Goal: Task Accomplishment & Management: Manage account settings

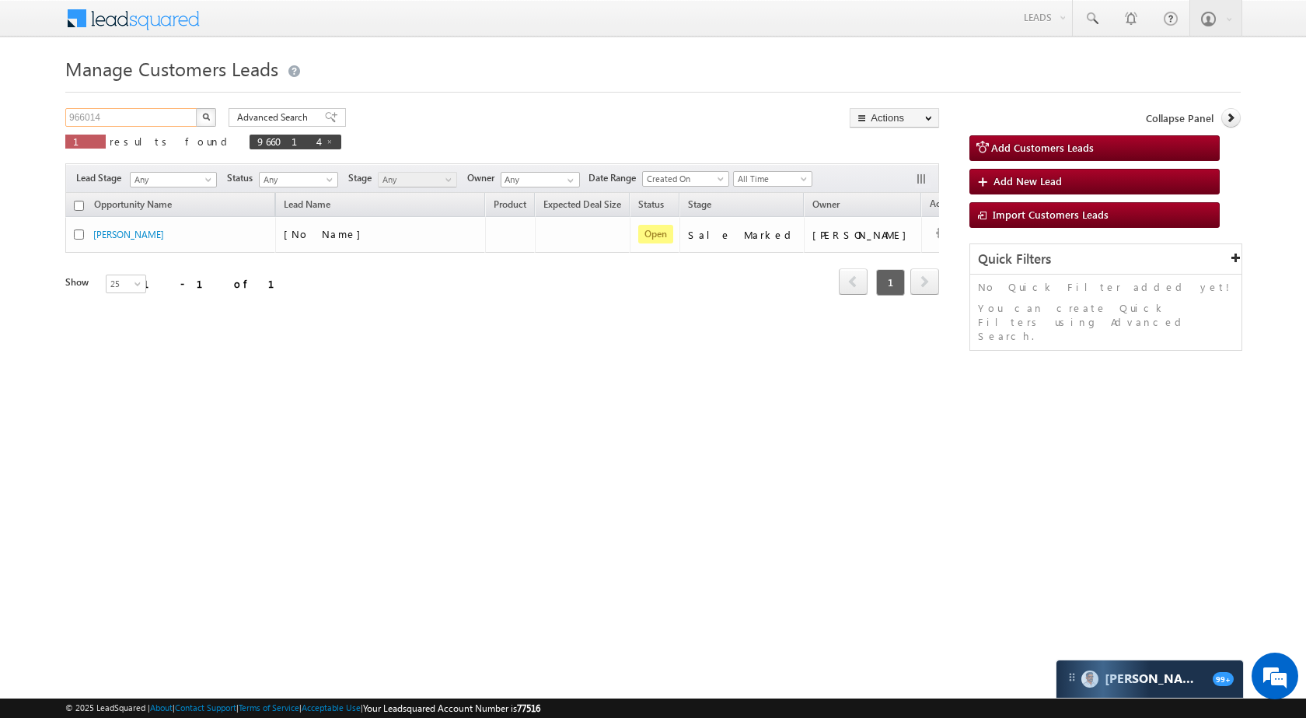
click at [164, 110] on input "966014" at bounding box center [131, 117] width 133 height 19
paste input "02"
type input "966002"
click at [198, 116] on button "button" at bounding box center [206, 117] width 20 height 19
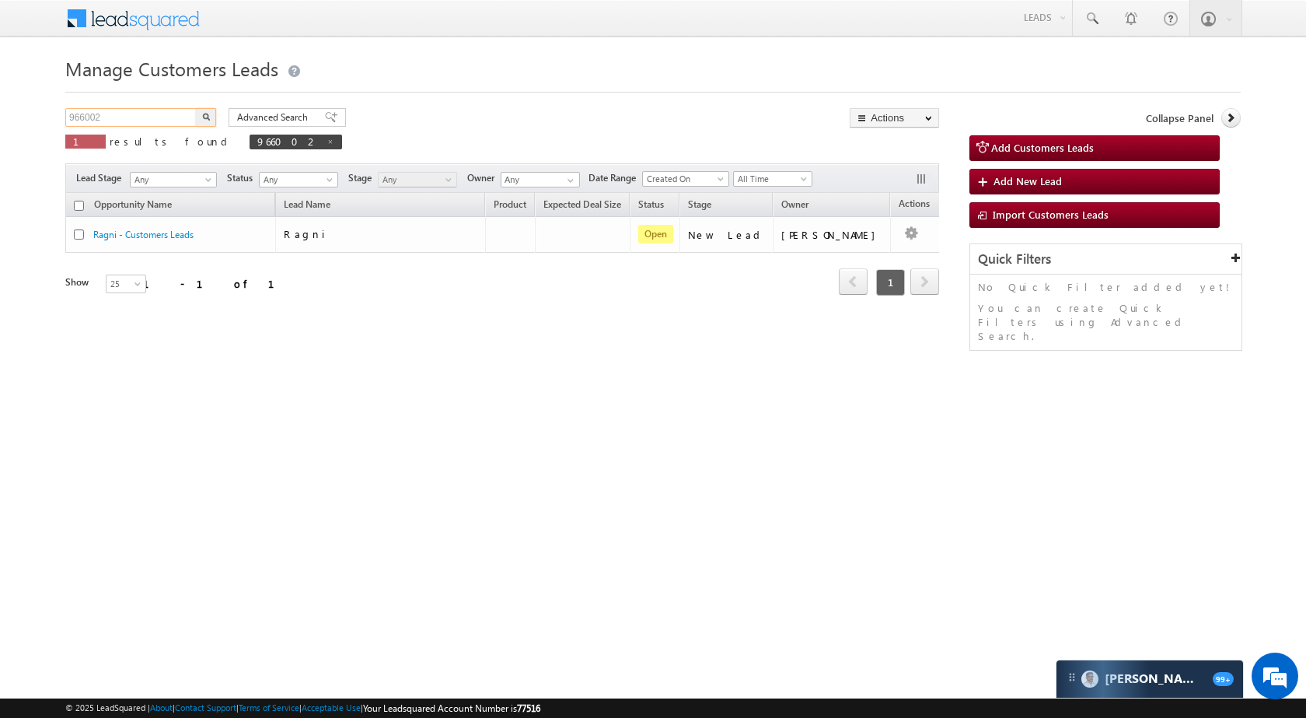
click at [152, 118] on input "966002" at bounding box center [131, 117] width 133 height 19
paste input "75013"
type input "975013"
click at [207, 117] on img "button" at bounding box center [206, 117] width 8 height 8
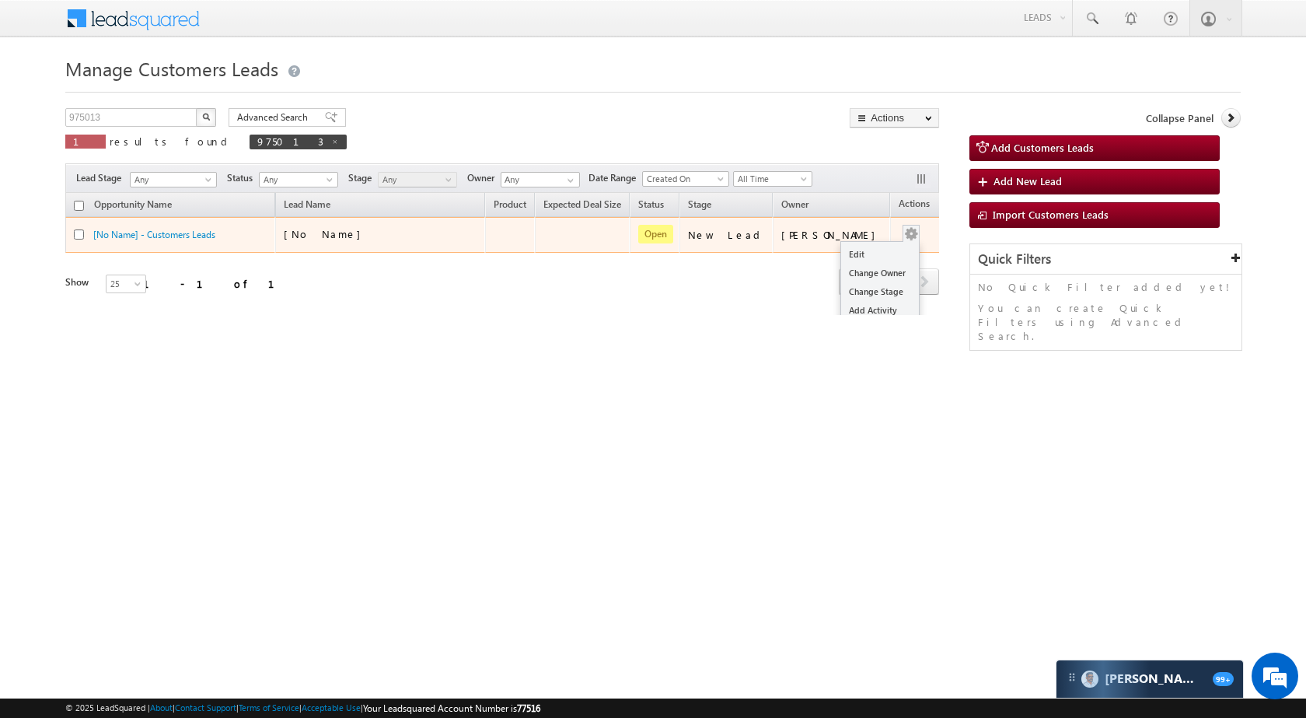
click at [904, 231] on button "button" at bounding box center [912, 234] width 16 height 16
click at [855, 258] on link "Edit" at bounding box center [880, 254] width 78 height 19
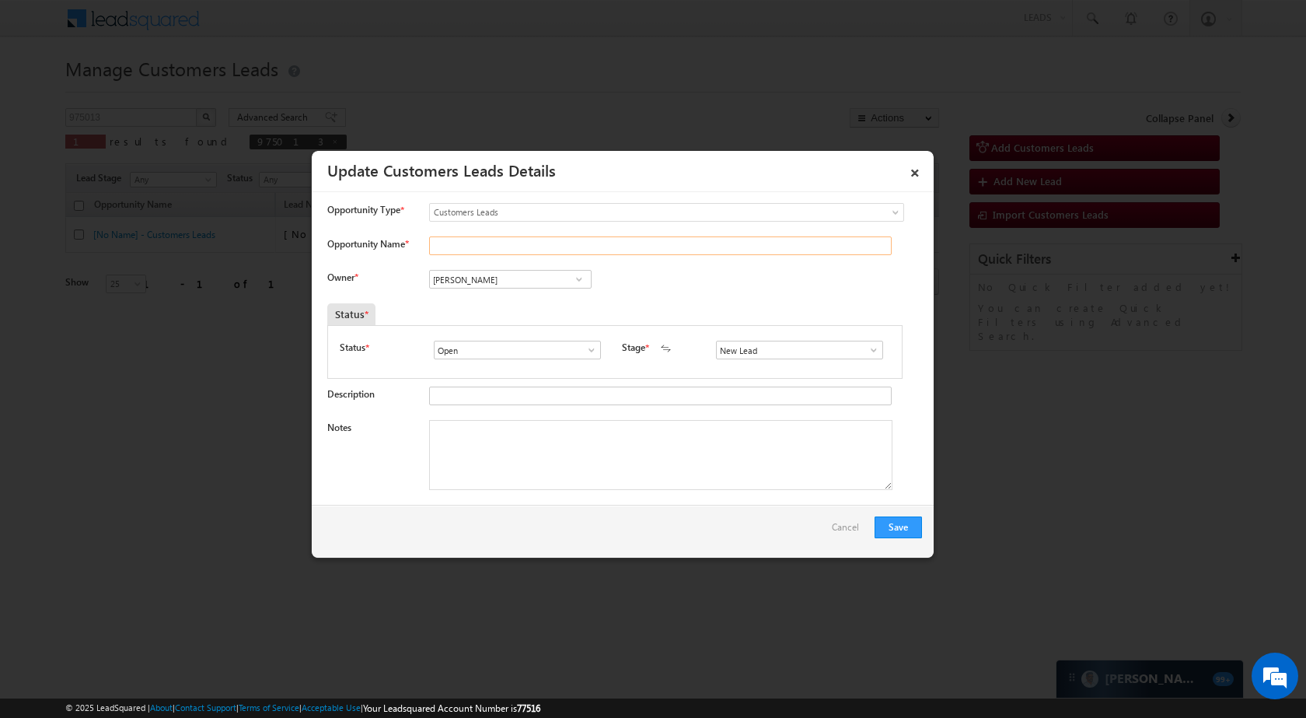
click at [509, 241] on input "Opportunity Name *" at bounding box center [660, 245] width 463 height 19
paste input "Akash Deep Dehariya"
type input "Akash Deep Dehariya"
click at [505, 276] on input "[PERSON_NAME]" at bounding box center [510, 279] width 163 height 19
click at [527, 286] on input "[PERSON_NAME]" at bounding box center [510, 279] width 163 height 19
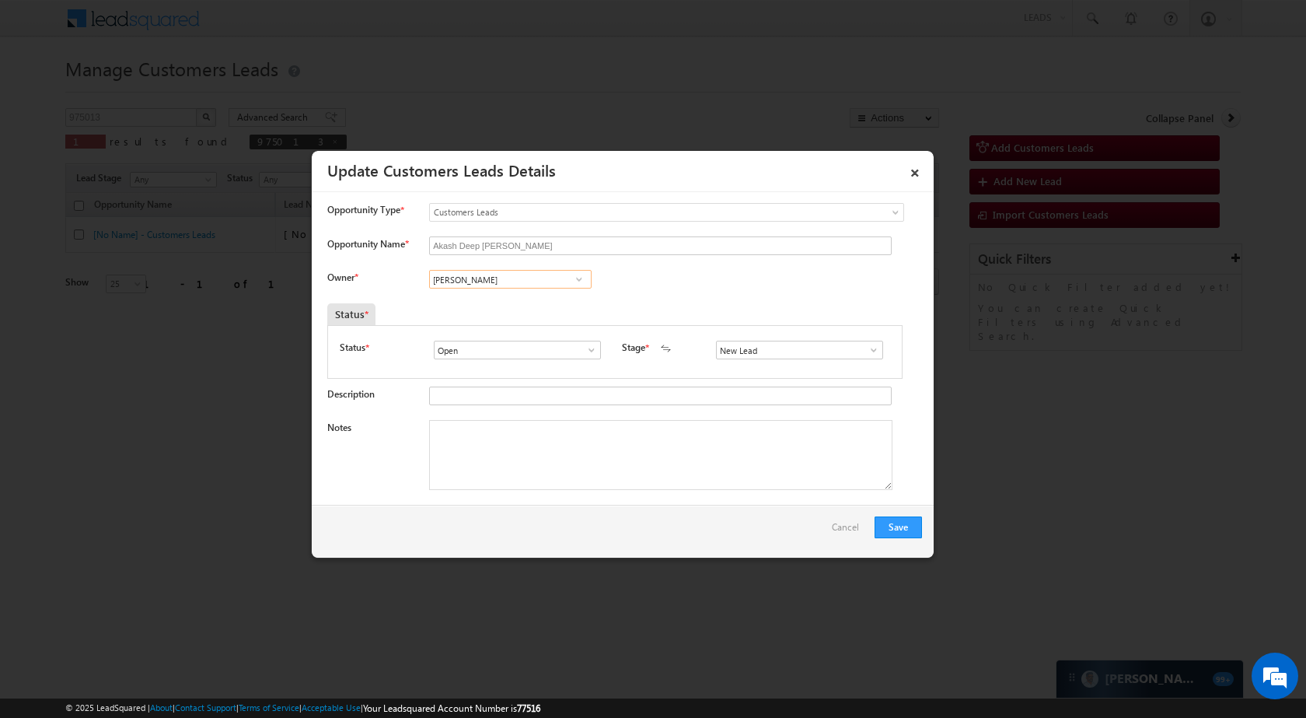
click at [527, 286] on input "[PERSON_NAME]" at bounding box center [510, 279] width 163 height 19
paste input "aibhav Rajput"
click at [522, 303] on link "Vaibhav Rajput vaibhav.rajput@sgrlimited.in" at bounding box center [510, 304] width 163 height 30
type input "Vaibhav Rajput"
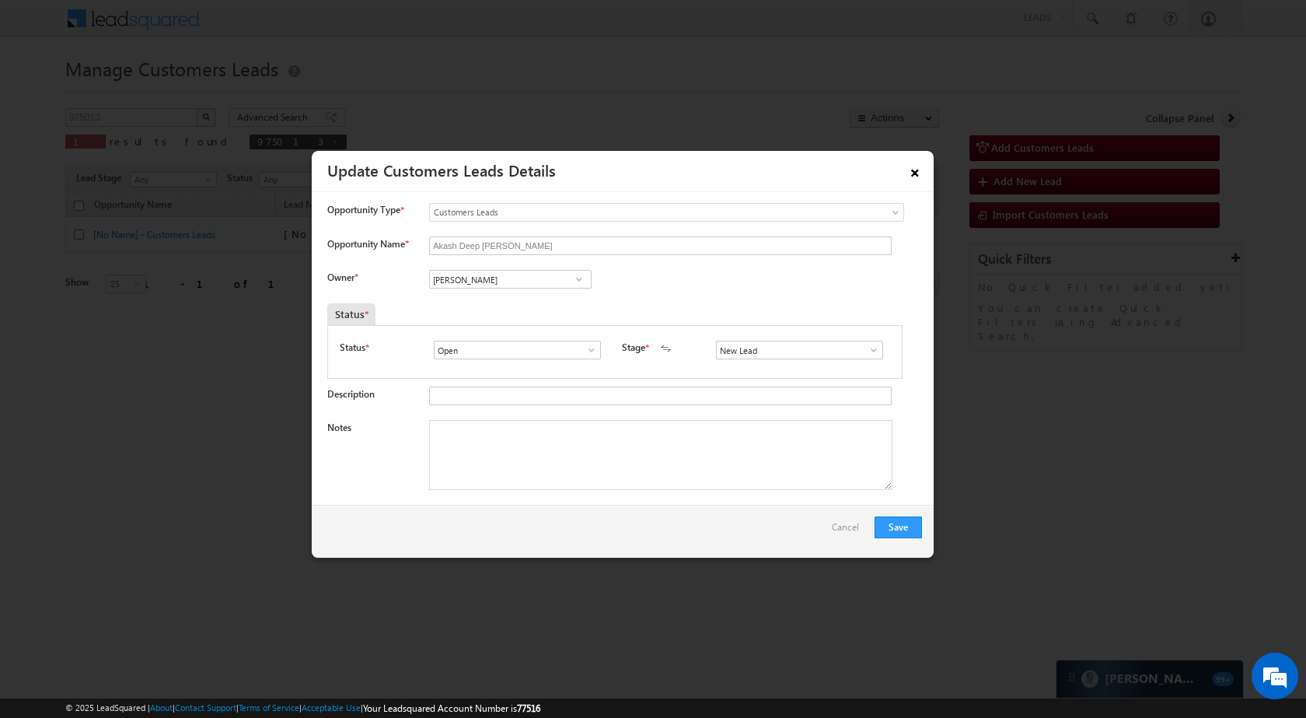
click at [911, 173] on link "×" at bounding box center [915, 169] width 26 height 27
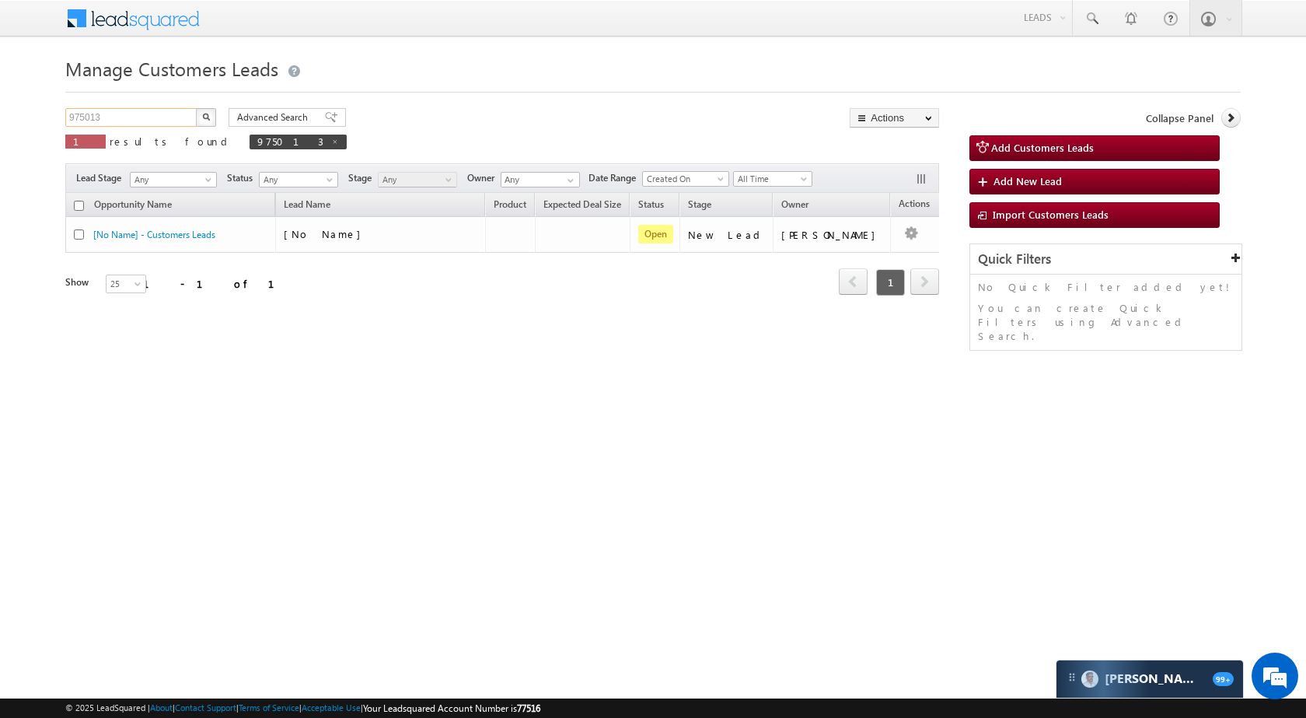
click at [103, 110] on input "975013" at bounding box center [131, 117] width 133 height 19
paste input "66002"
type input "966002"
click at [199, 114] on button "button" at bounding box center [206, 117] width 20 height 19
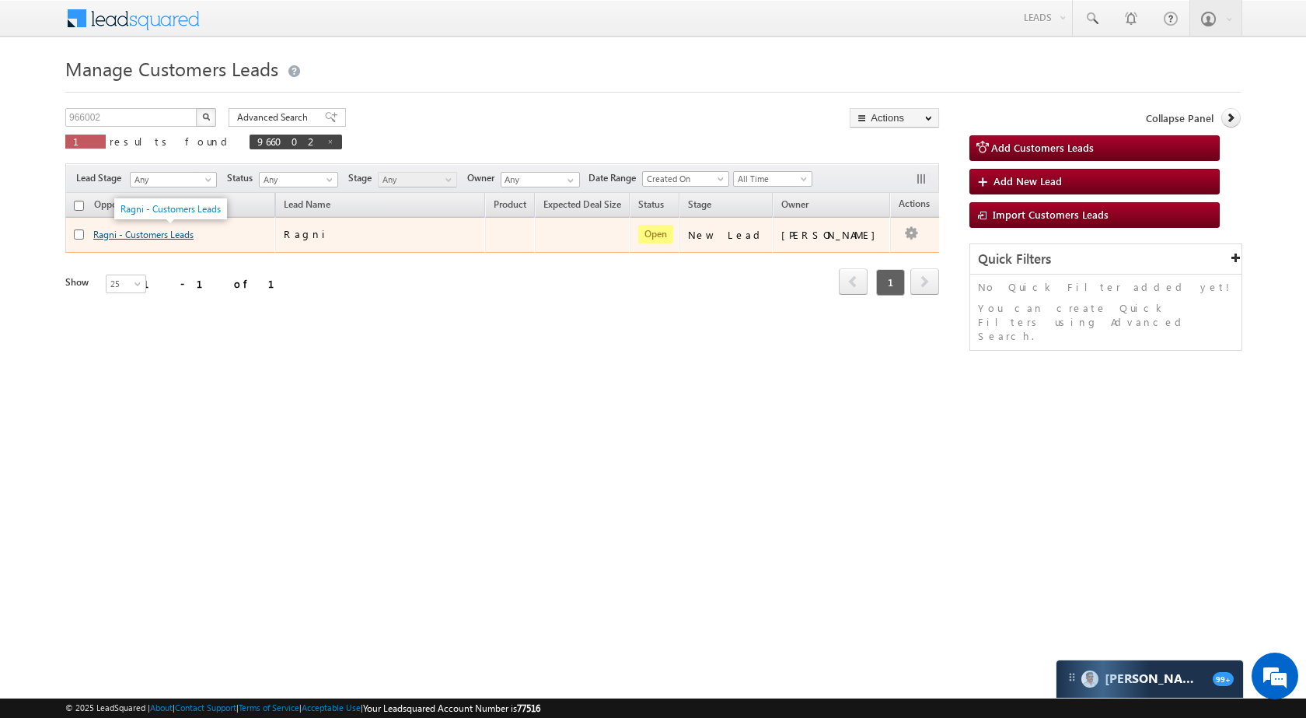
click at [128, 233] on link "Ragni - Customers Leads" at bounding box center [143, 235] width 100 height 12
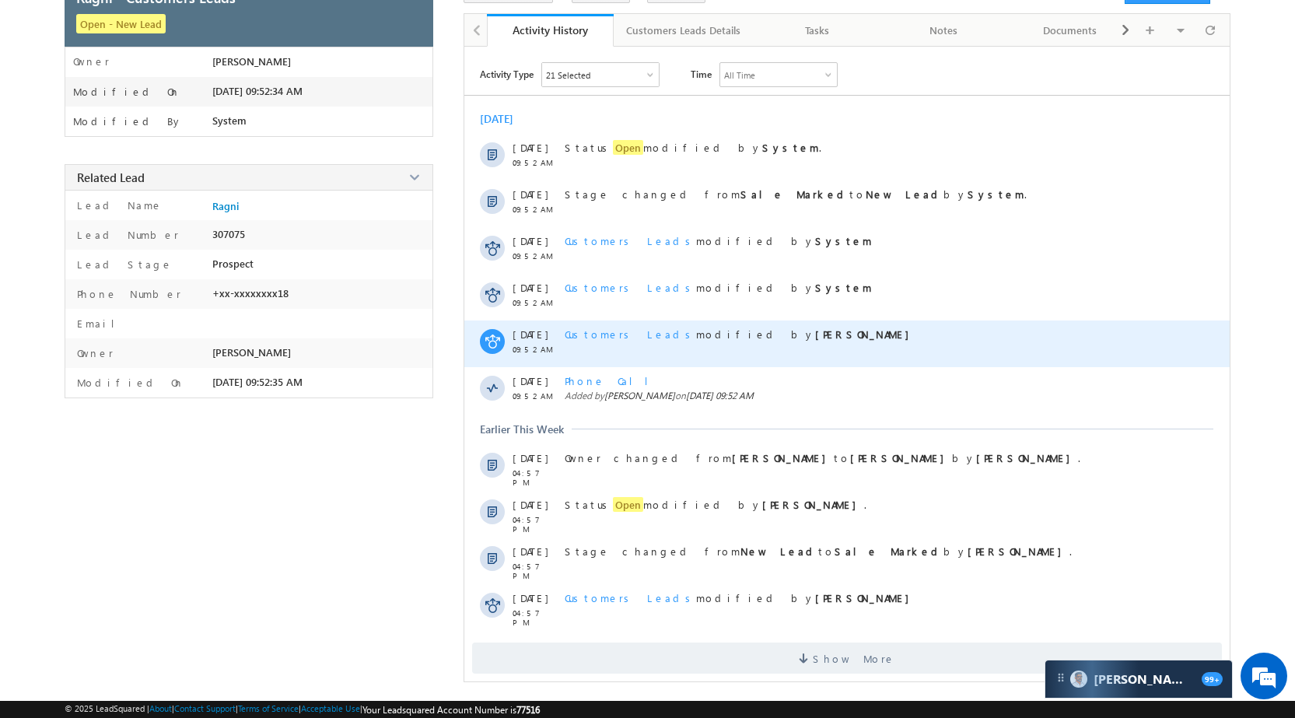
scroll to position [125, 0]
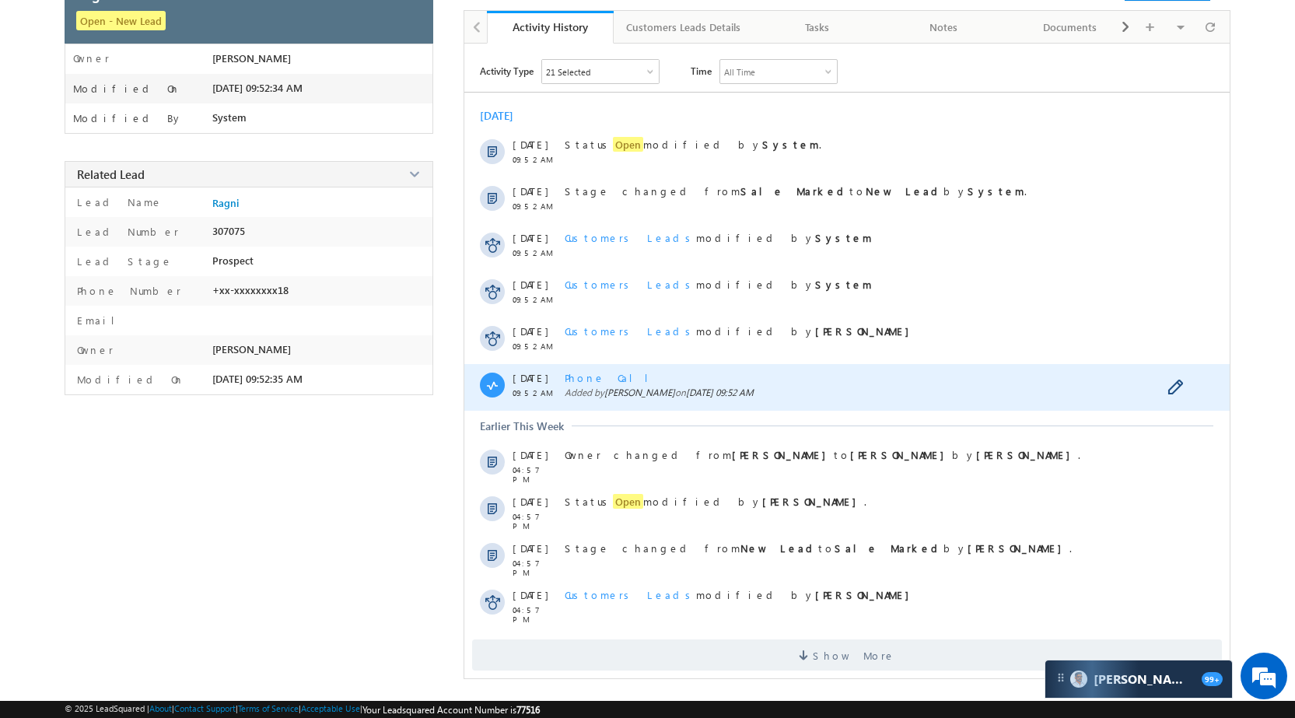
click at [598, 373] on span "Phone Call" at bounding box center [613, 377] width 96 height 13
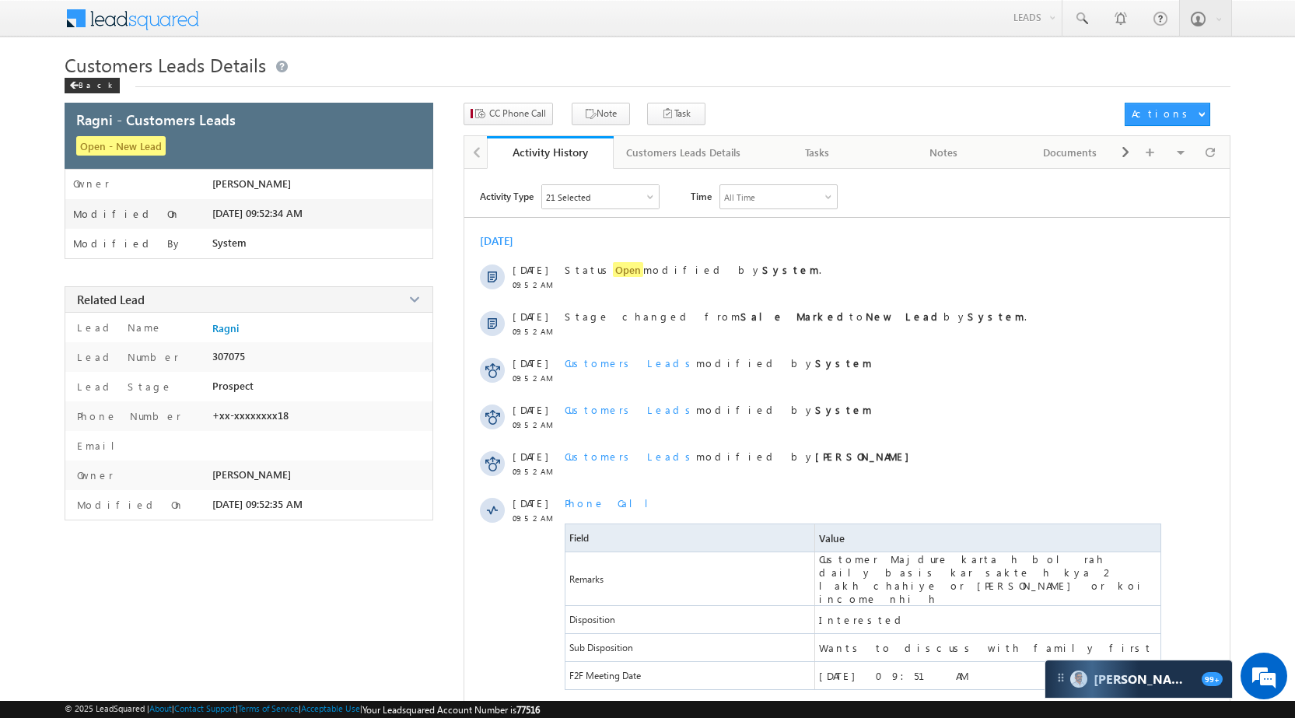
scroll to position [0, 0]
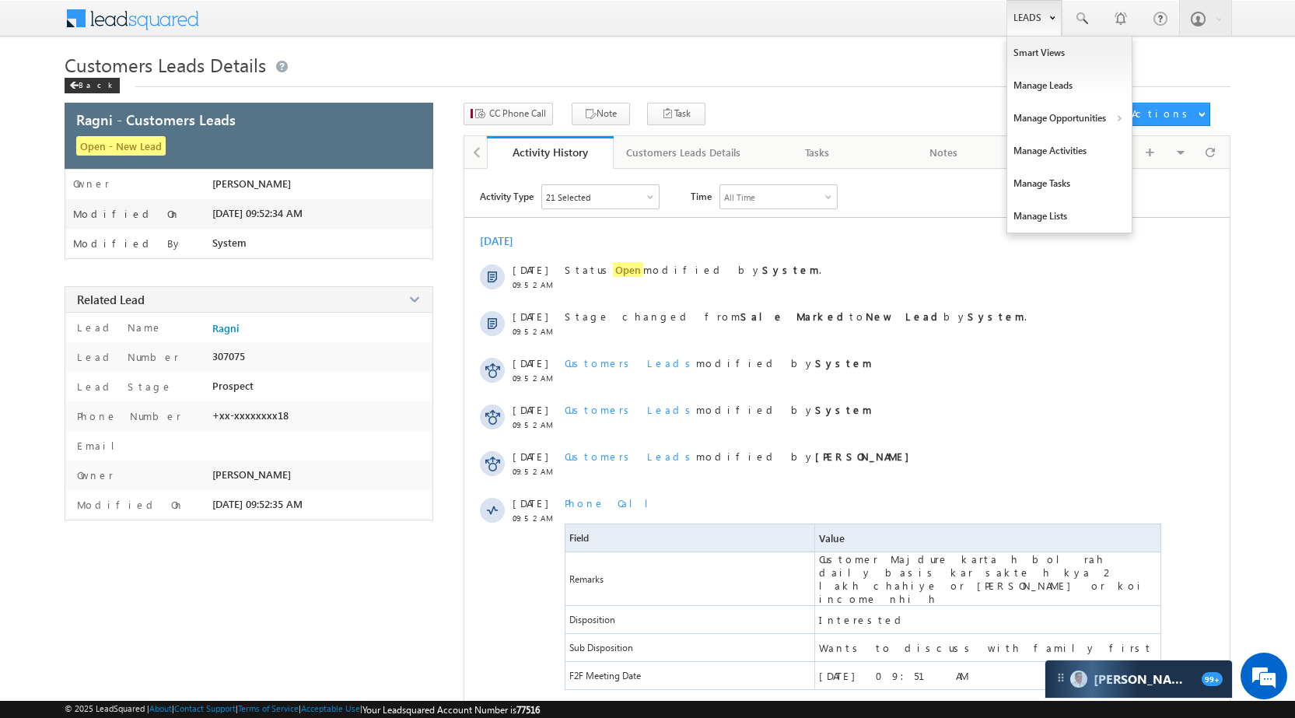
click at [1023, 17] on link "Leads" at bounding box center [1033, 18] width 55 height 36
click at [1069, 111] on link "Manage Opportunities" at bounding box center [1069, 118] width 124 height 33
click at [1185, 155] on link "Customers Leads" at bounding box center [1204, 151] width 142 height 33
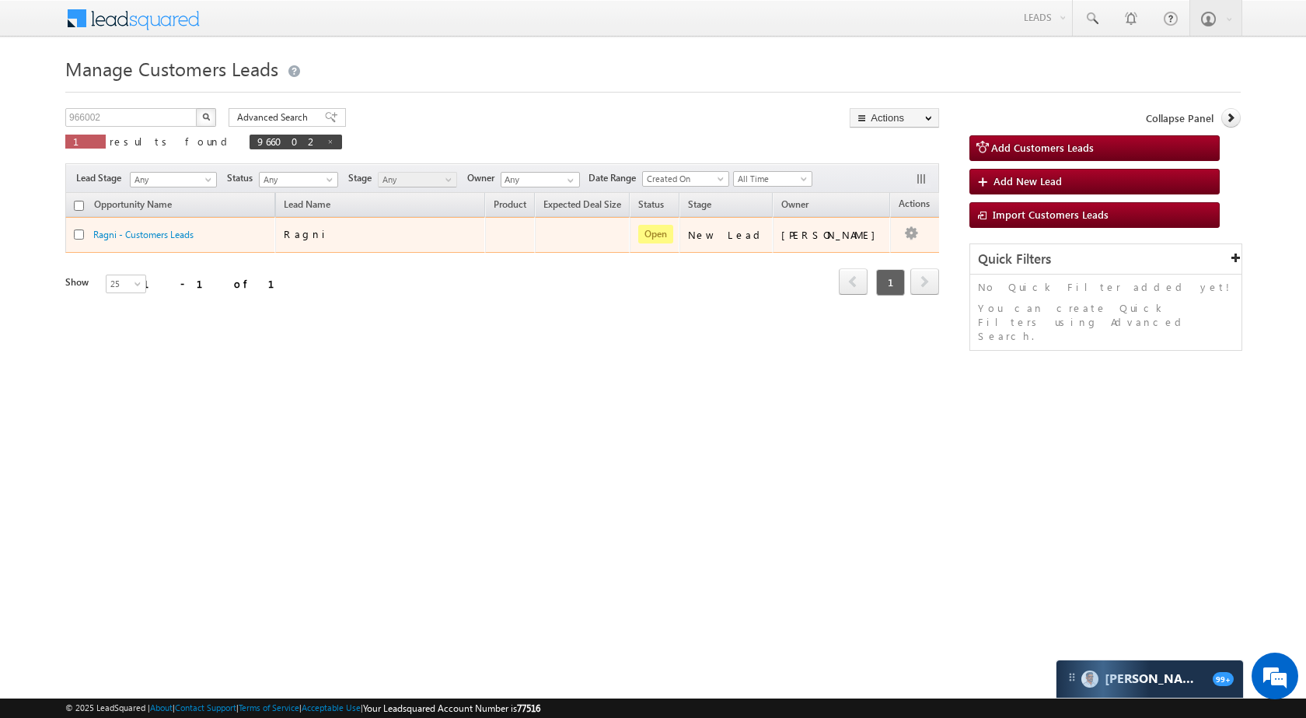
click at [927, 233] on td "Edit Change Owner Change Stage Add Activity Add Task Delete" at bounding box center [922, 235] width 65 height 36
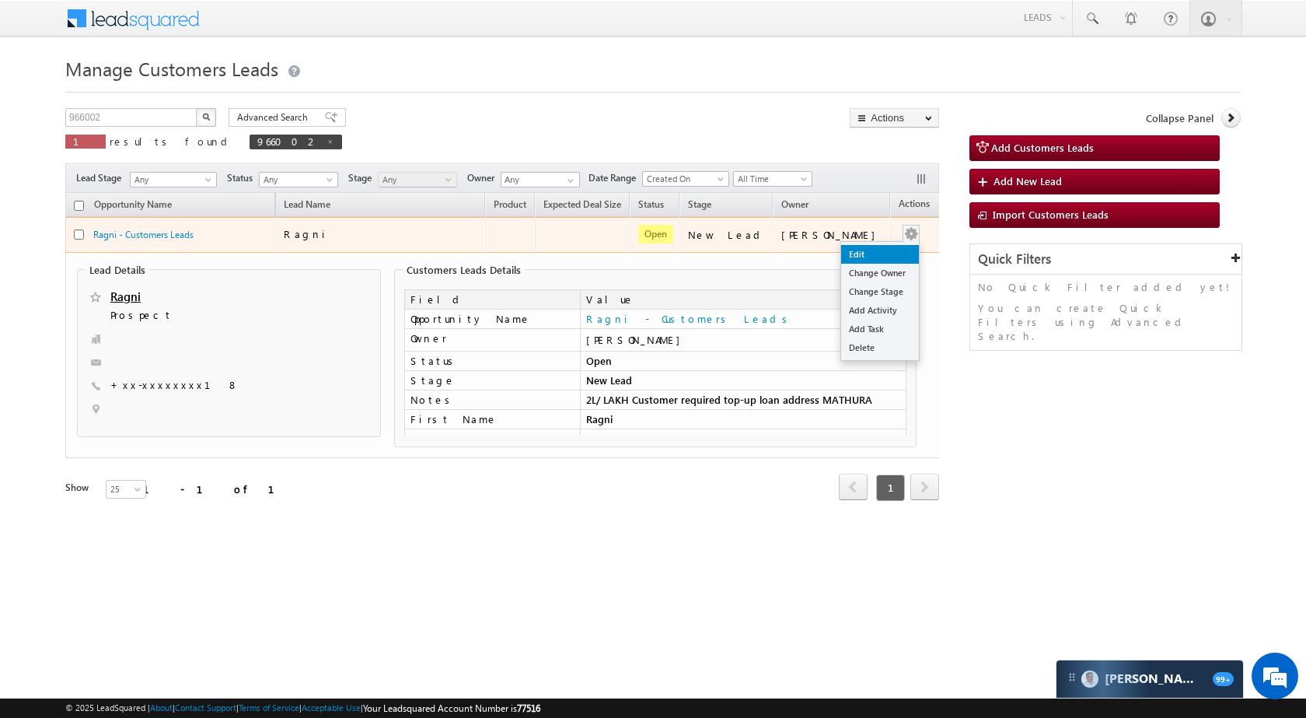
click at [872, 253] on link "Edit" at bounding box center [880, 254] width 78 height 19
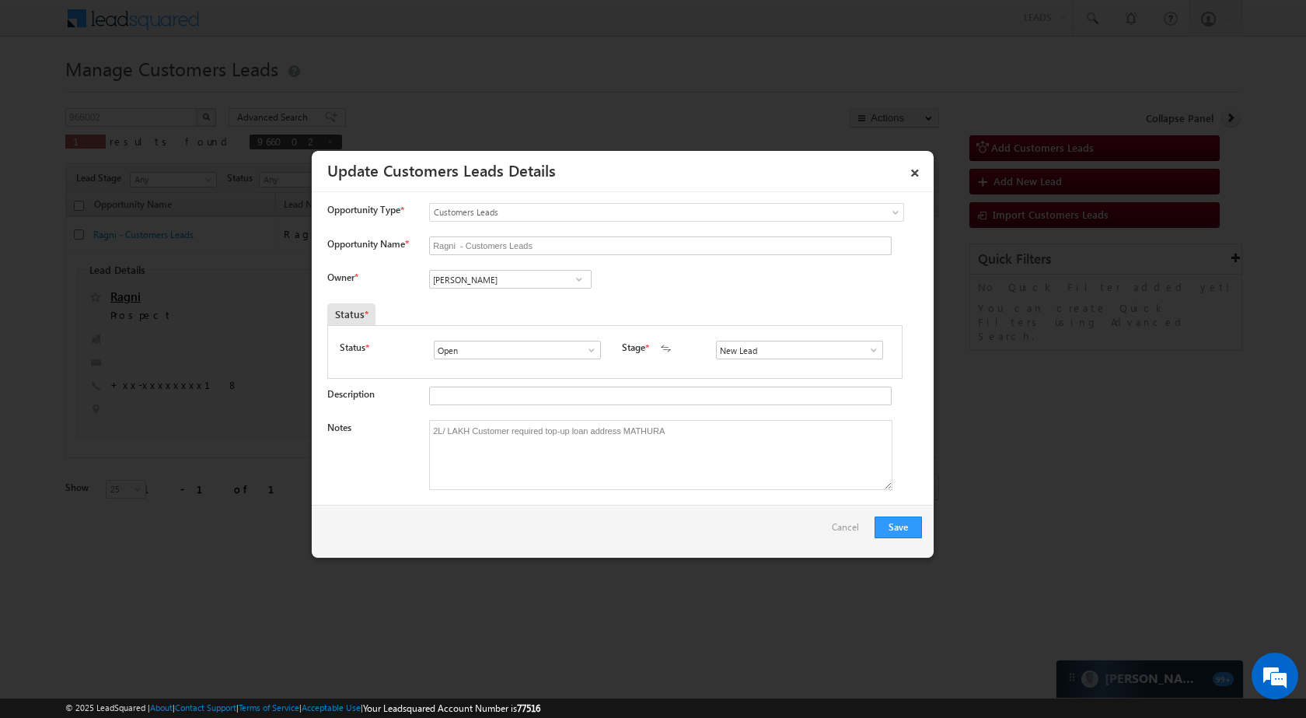
click at [866, 352] on span at bounding box center [874, 350] width 16 height 12
click at [593, 351] on span at bounding box center [592, 350] width 16 height 12
click at [911, 173] on link "×" at bounding box center [915, 169] width 26 height 27
